Goal: Information Seeking & Learning: Find specific fact

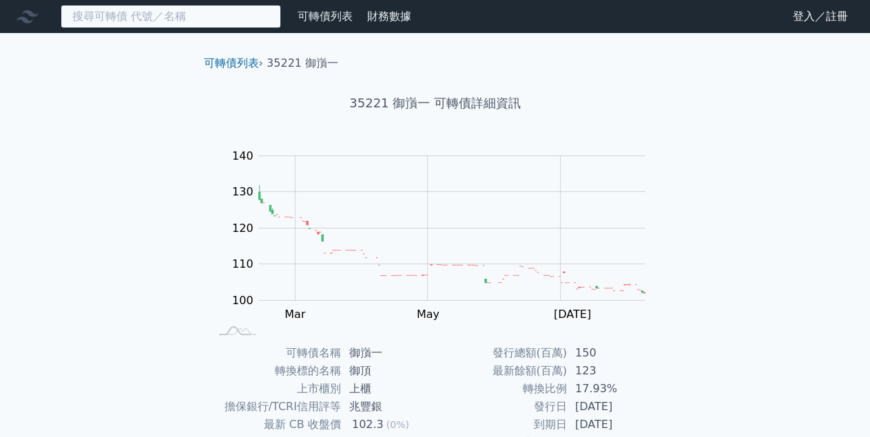
click at [149, 21] on input at bounding box center [171, 16] width 220 height 23
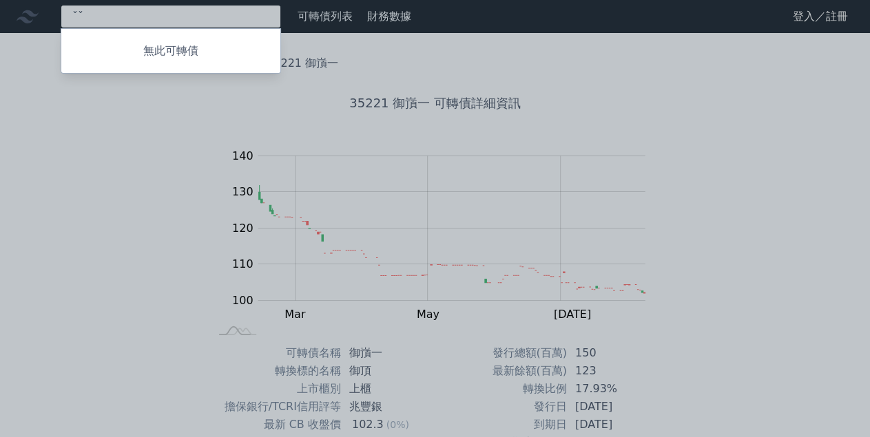
type input "ˇ"
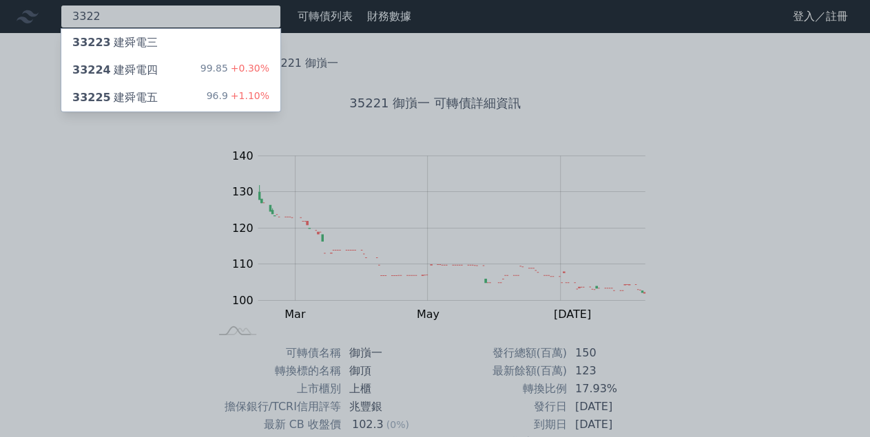
type input "3322"
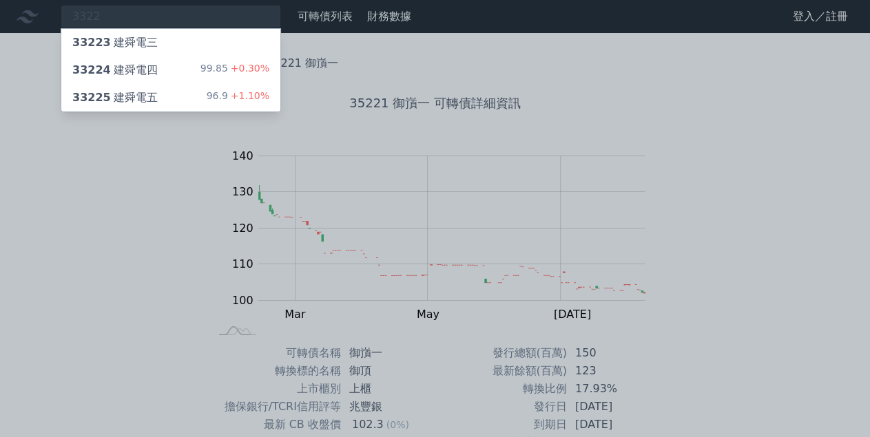
click at [188, 72] on div "33224 建舜電四 99.85 +0.30%" at bounding box center [170, 70] width 219 height 28
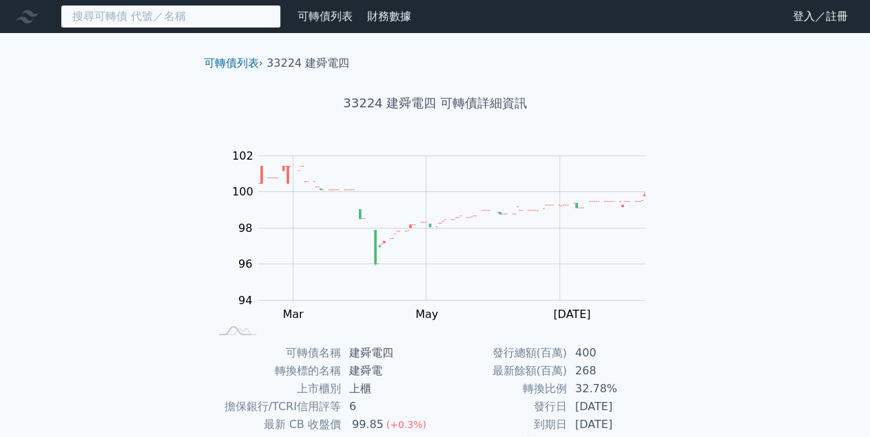
click at [156, 16] on input at bounding box center [171, 16] width 220 height 23
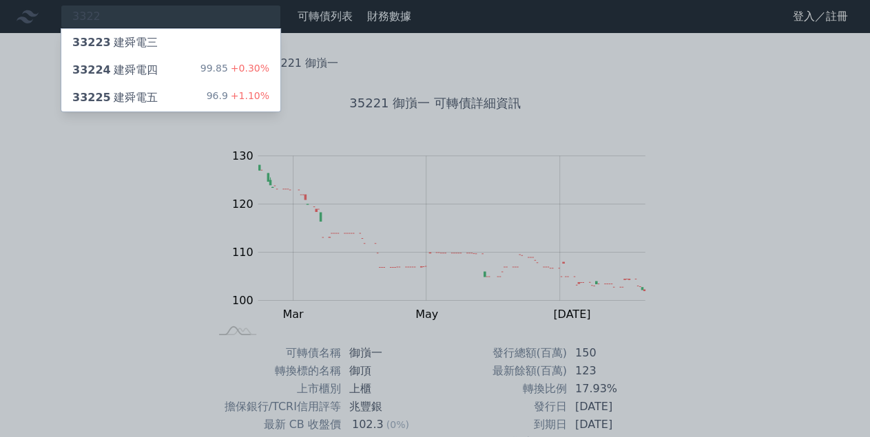
click at [130, 91] on div "33225 建舜電五" at bounding box center [114, 98] width 85 height 17
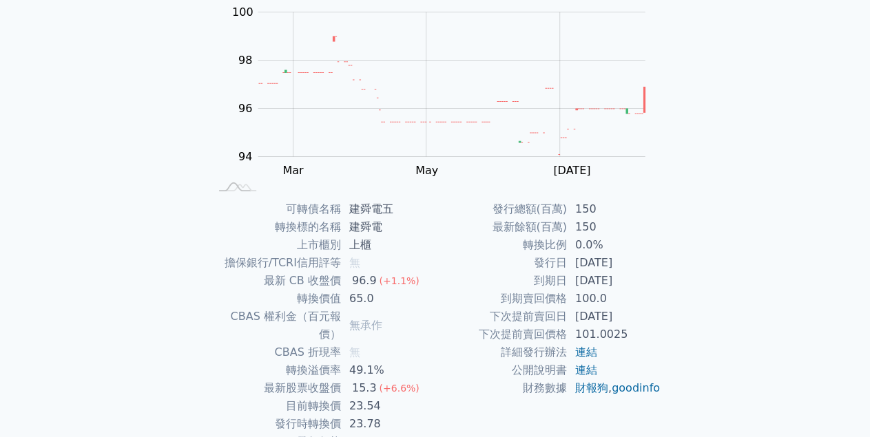
scroll to position [147, 0]
